Goal: Task Accomplishment & Management: Use online tool/utility

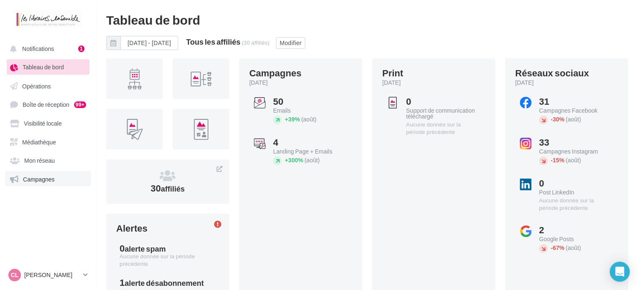
click at [49, 183] on link "Campagnes" at bounding box center [48, 178] width 86 height 15
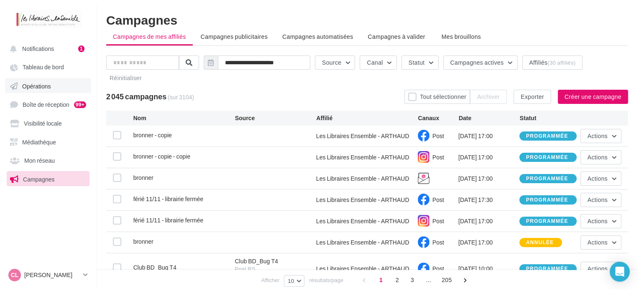
click at [63, 87] on link "Opérations" at bounding box center [48, 85] width 86 height 15
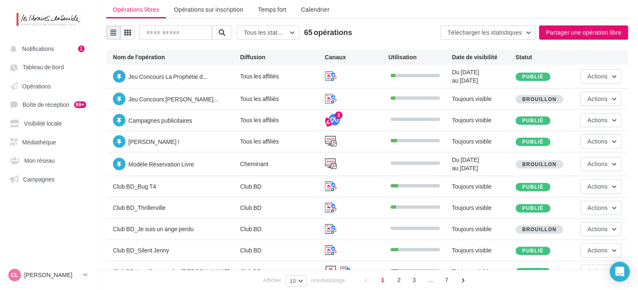
scroll to position [42, 0]
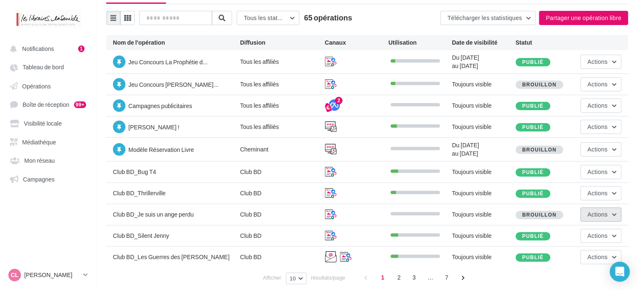
click at [597, 211] on span "Actions" at bounding box center [597, 214] width 20 height 7
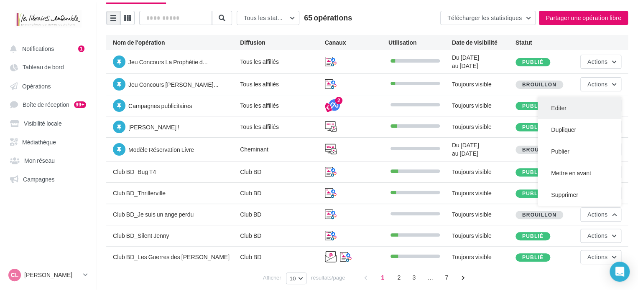
click at [568, 110] on button "Editer" at bounding box center [579, 108] width 84 height 22
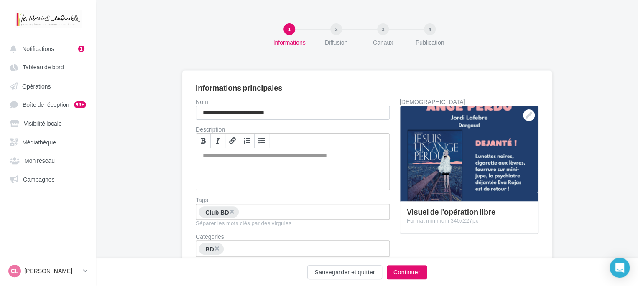
scroll to position [42, 0]
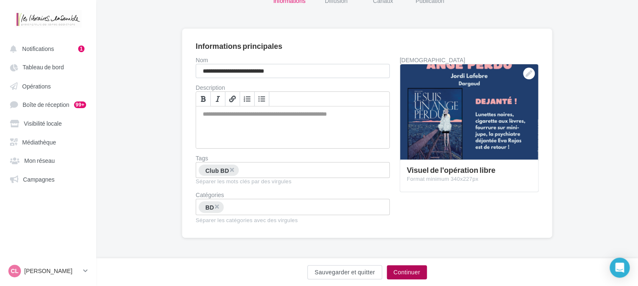
click at [406, 275] on button "Continuer" at bounding box center [407, 272] width 40 height 14
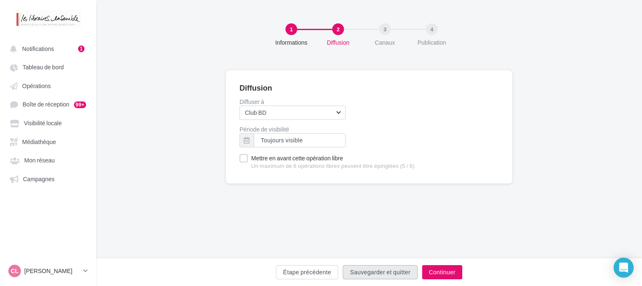
click at [406, 275] on button "Sauvegarder et quitter" at bounding box center [380, 272] width 74 height 14
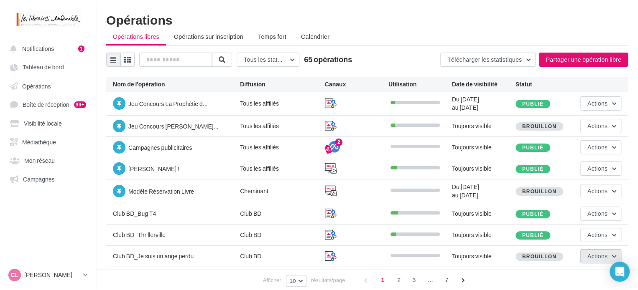
click at [605, 257] on span "Actions" at bounding box center [597, 256] width 20 height 7
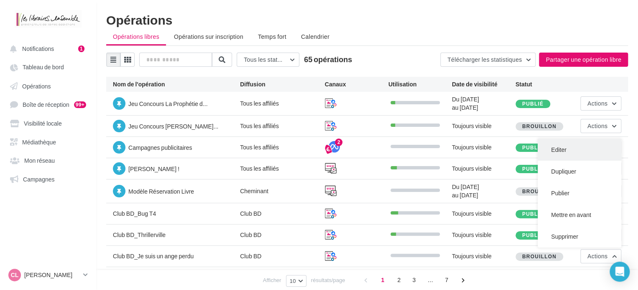
click at [572, 154] on button "Editer" at bounding box center [579, 150] width 84 height 22
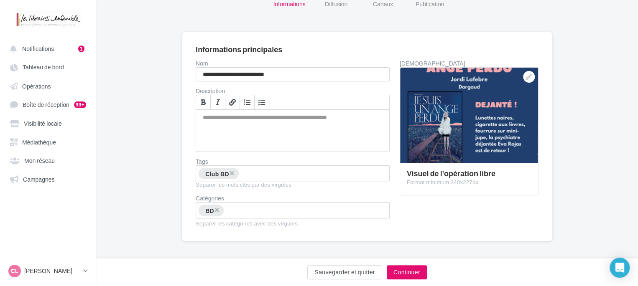
scroll to position [42, 0]
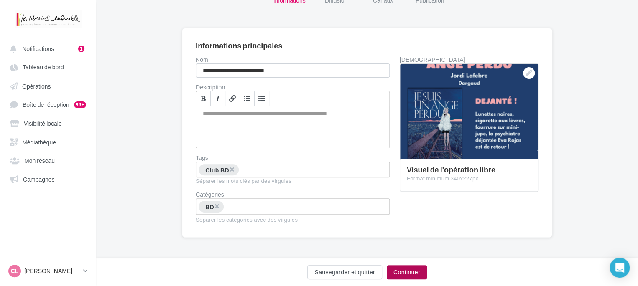
click at [410, 274] on button "Continuer" at bounding box center [407, 272] width 40 height 14
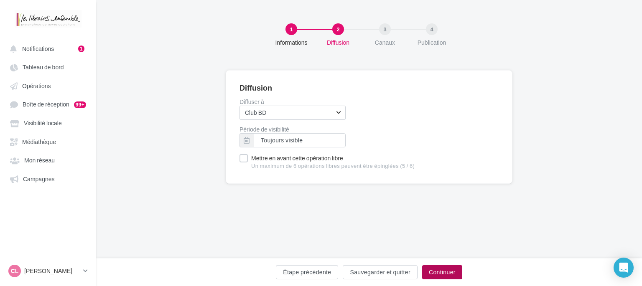
click at [452, 276] on button "Continuer" at bounding box center [442, 272] width 40 height 14
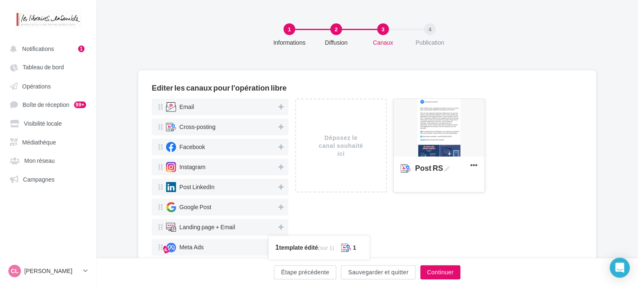
click at [453, 153] on div at bounding box center [439, 128] width 90 height 59
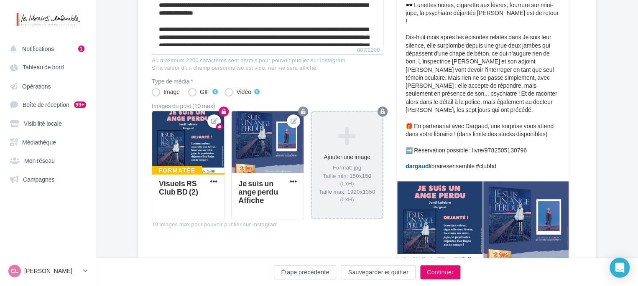
scroll to position [167, 0]
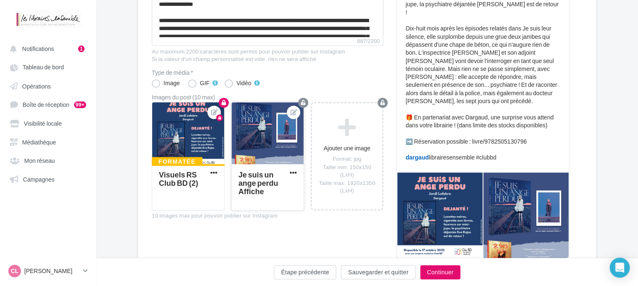
click at [259, 141] on div at bounding box center [268, 133] width 72 height 63
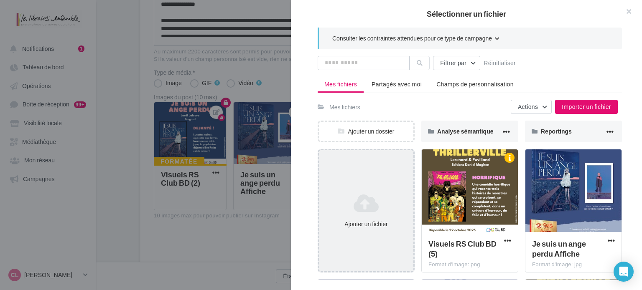
click at [368, 209] on icon at bounding box center [366, 203] width 88 height 20
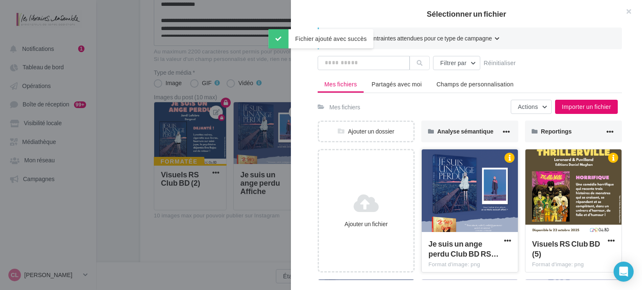
click at [463, 200] on div at bounding box center [470, 192] width 96 height 84
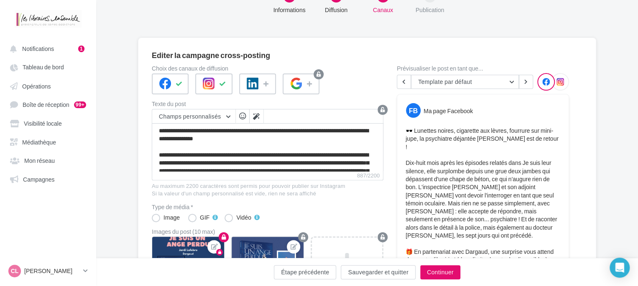
scroll to position [8, 0]
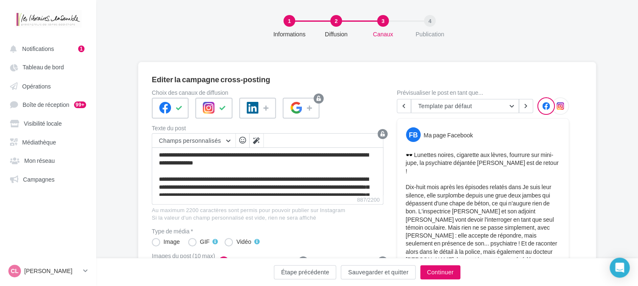
click at [562, 102] on icon at bounding box center [560, 106] width 8 height 8
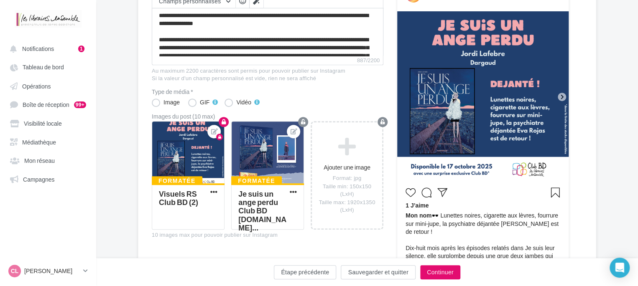
scroll to position [134, 0]
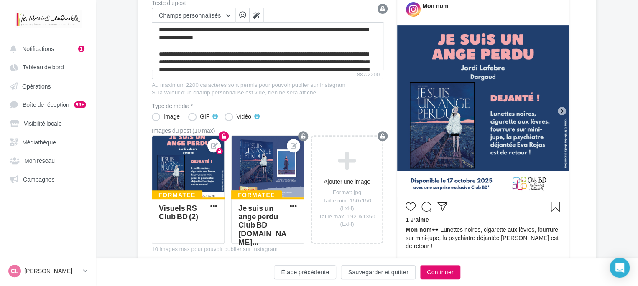
click at [562, 108] on icon at bounding box center [562, 111] width 8 height 8
click at [562, 112] on icon at bounding box center [562, 111] width 8 height 8
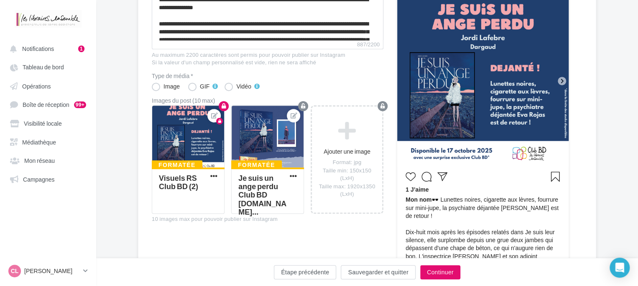
scroll to position [162, 0]
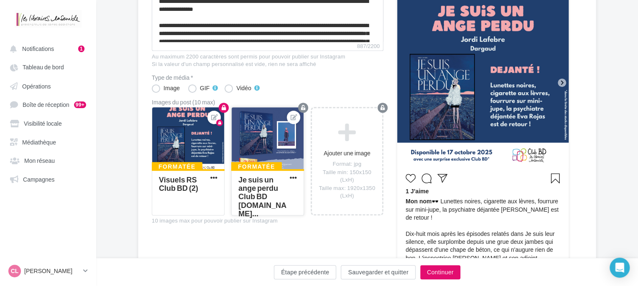
click at [285, 146] on div at bounding box center [268, 138] width 72 height 63
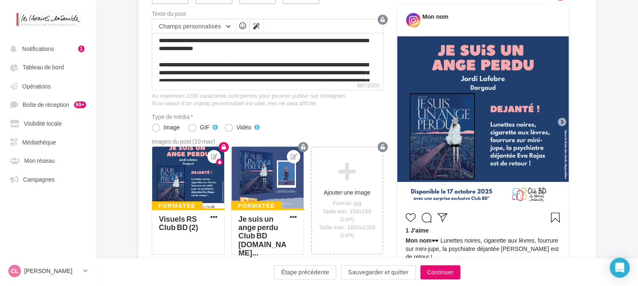
scroll to position [79, 0]
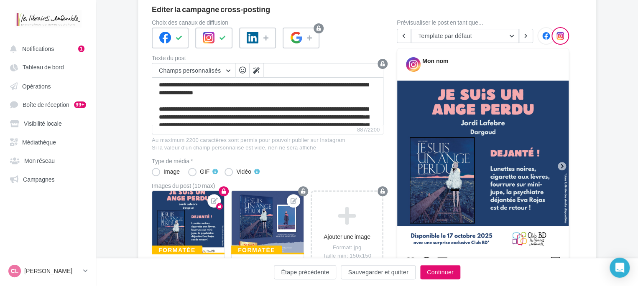
click at [563, 163] on icon at bounding box center [562, 167] width 8 height 8
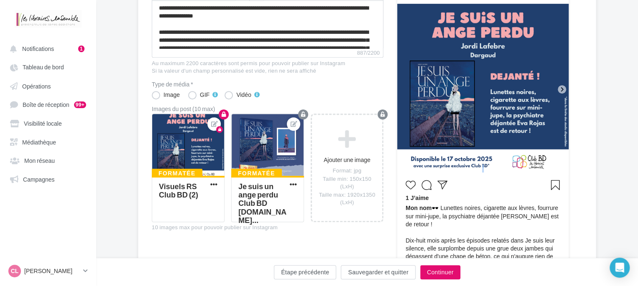
scroll to position [162, 0]
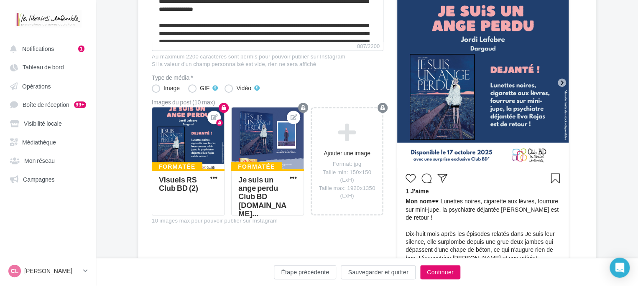
click at [533, 169] on div "1 J’aime Mon nom 🕶️ Lunettes noires, cigarette aux lèvres, fourrure sur mini-ju…" at bounding box center [482, 288] width 171 height 241
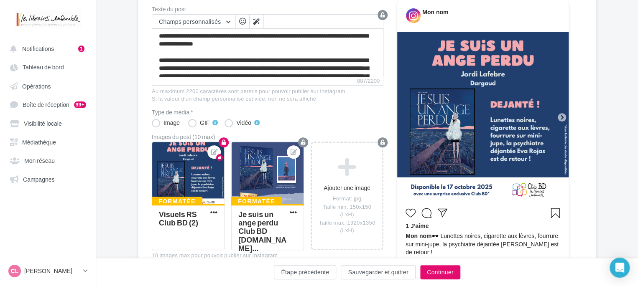
scroll to position [120, 0]
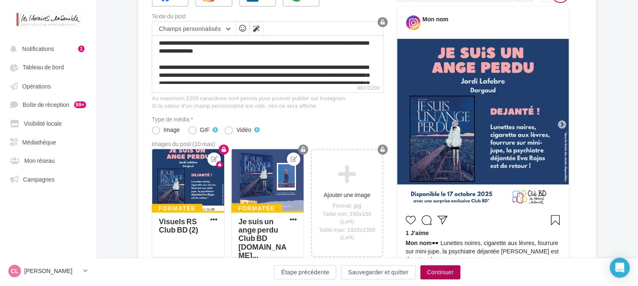
click at [437, 275] on button "Continuer" at bounding box center [440, 272] width 40 height 14
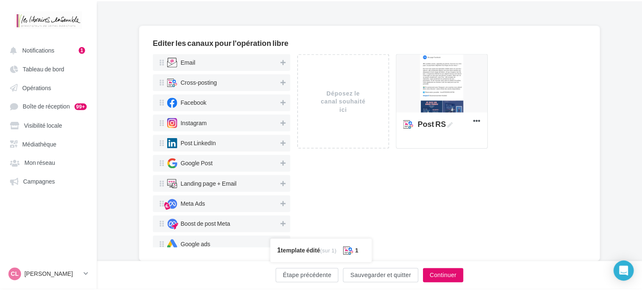
scroll to position [26, 0]
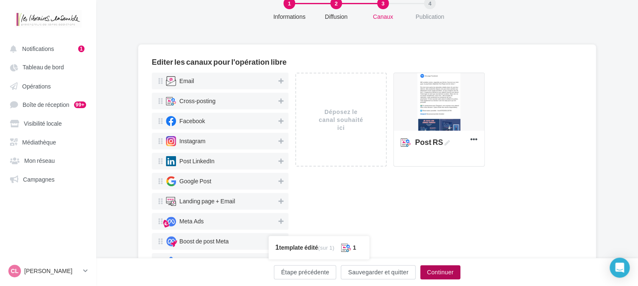
click at [435, 269] on button "Continuer" at bounding box center [440, 272] width 40 height 14
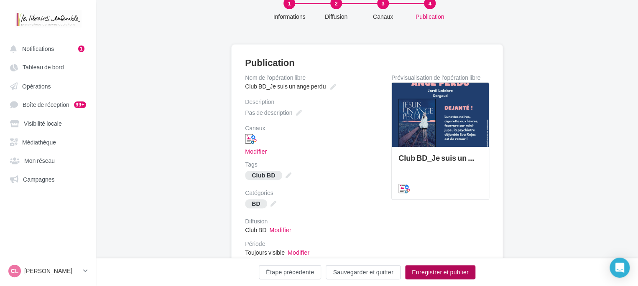
click at [435, 269] on button "Enregistrer et publier" at bounding box center [440, 272] width 70 height 14
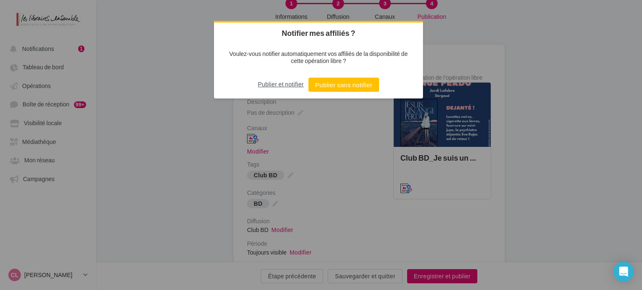
click at [284, 81] on button "Publier et notifier" at bounding box center [281, 84] width 46 height 13
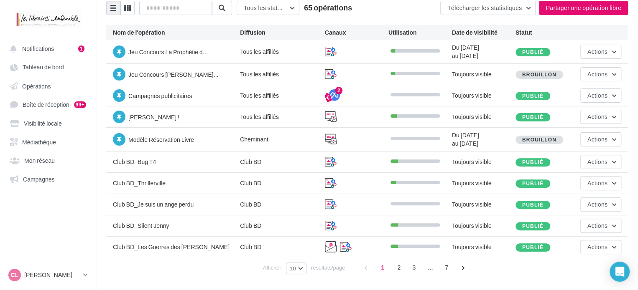
scroll to position [64, 0]
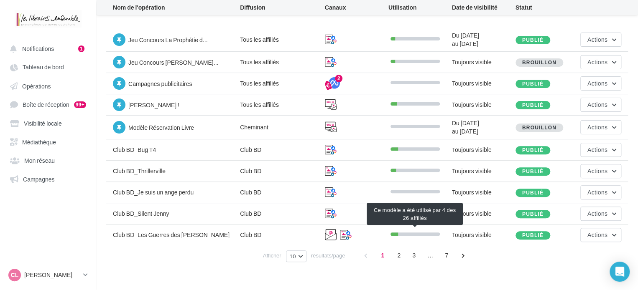
click at [416, 234] on div at bounding box center [414, 234] width 49 height 3
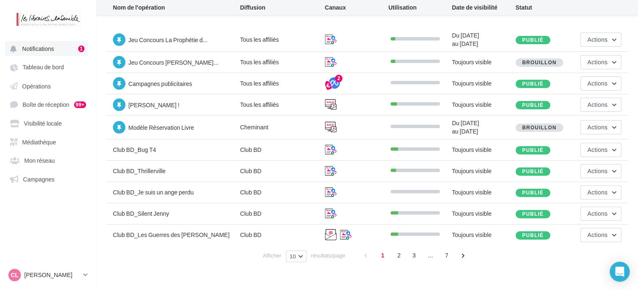
click at [37, 43] on button "Notifications 1" at bounding box center [46, 48] width 83 height 15
